Goal: Information Seeking & Learning: Check status

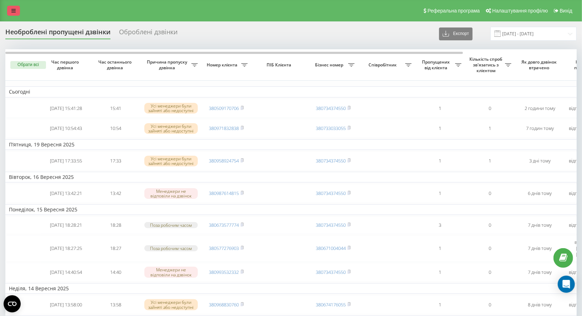
click at [9, 12] on link at bounding box center [13, 11] width 13 height 10
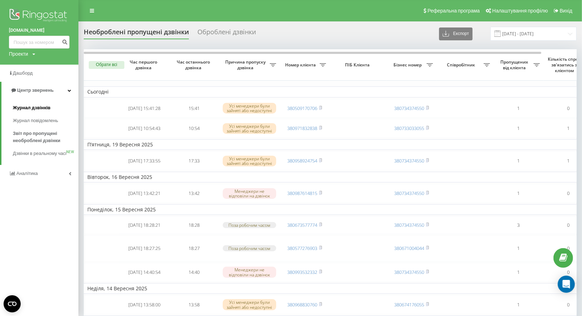
click at [50, 106] on link "Журнал дзвінків" at bounding box center [46, 107] width 66 height 13
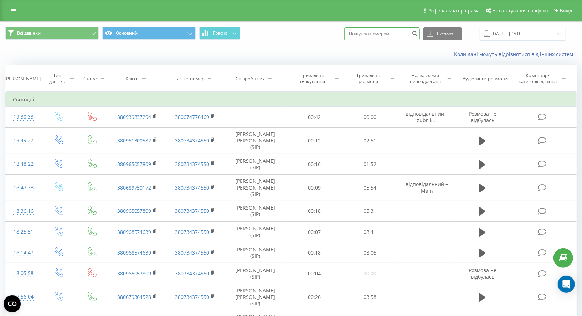
click at [386, 35] on input at bounding box center [383, 33] width 76 height 13
paste input "380939837294"
type input "380939837294"
